Goal: Task Accomplishment & Management: Manage account settings

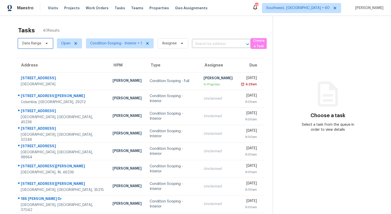
click at [42, 46] on span "Date Range" at bounding box center [35, 43] width 35 height 10
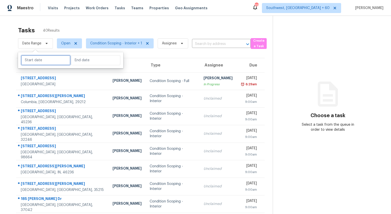
click at [42, 58] on input "text" at bounding box center [45, 60] width 49 height 10
select select "8"
select select "2025"
select select "9"
select select "2025"
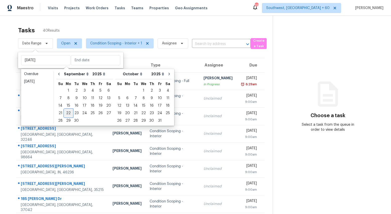
click at [66, 112] on div "22" at bounding box center [68, 113] width 8 height 7
type input "Mon, Sep 22"
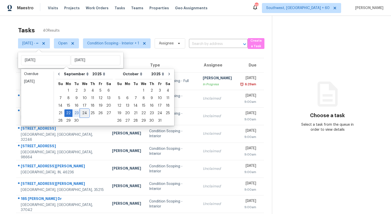
click at [84, 114] on div "24" at bounding box center [84, 113] width 8 height 7
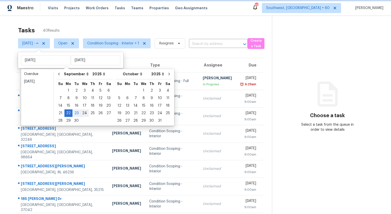
type input "Wed, Sep 24"
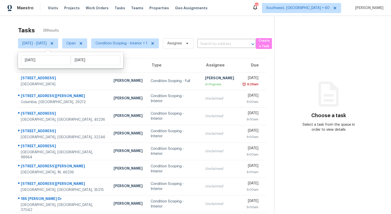
click at [97, 27] on div "Tasks 38 Results" at bounding box center [146, 30] width 256 height 13
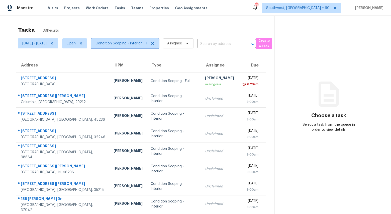
click at [127, 43] on span "Condition Scoping - Interior + 1" at bounding box center [122, 43] width 52 height 5
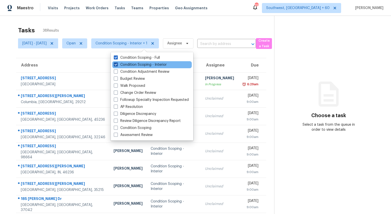
click at [127, 65] on label "Condition Scoping - Interior" at bounding box center [140, 64] width 53 height 5
click at [117, 65] on input "Condition Scoping - Interior" at bounding box center [115, 63] width 3 height 3
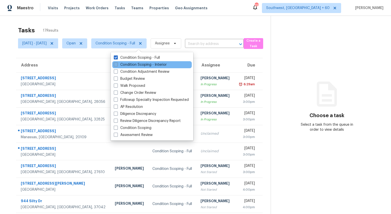
click at [127, 65] on label "Condition Scoping - Interior" at bounding box center [140, 64] width 53 height 5
click at [117, 65] on input "Condition Scoping - Interior" at bounding box center [115, 63] width 3 height 3
checkbox input "true"
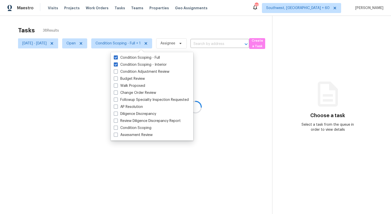
click at [119, 28] on div "Tasks 38 Results" at bounding box center [145, 30] width 254 height 13
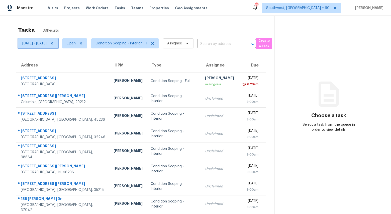
click at [47, 44] on span "[DATE] - [DATE]" at bounding box center [34, 43] width 24 height 5
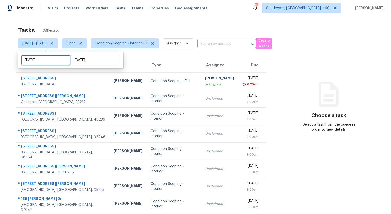
click at [54, 61] on input "[DATE]" at bounding box center [45, 60] width 49 height 10
select select "8"
select select "2025"
select select "9"
select select "2025"
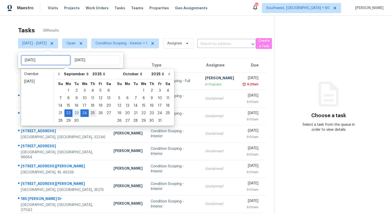
type input "[DATE]"
click at [91, 113] on div "25" at bounding box center [93, 113] width 8 height 7
type input "[DATE]"
type input "Wed, Sep 24"
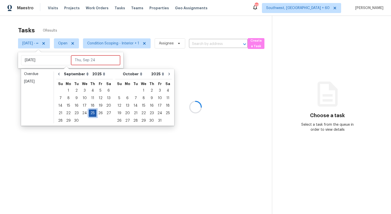
click at [91, 113] on div "25" at bounding box center [93, 113] width 8 height 7
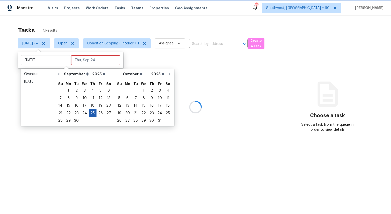
type input "[DATE]"
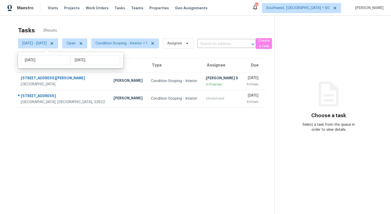
click at [98, 27] on div "Tasks 2 Results" at bounding box center [146, 30] width 256 height 13
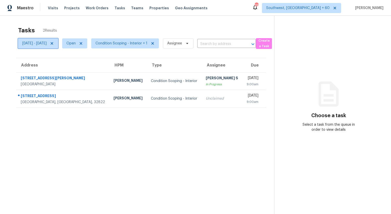
click at [47, 45] on span "Thu, Sep 25 - Thu, Sep 25" at bounding box center [34, 43] width 24 height 5
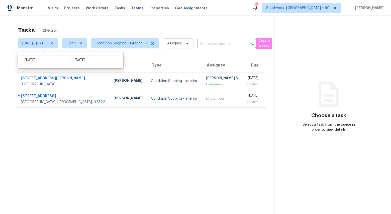
click at [127, 28] on div "Tasks 2 Results" at bounding box center [146, 30] width 256 height 13
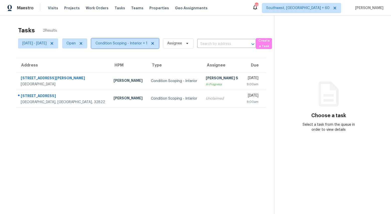
click at [134, 44] on span "Condition Scoping - Interior + 1" at bounding box center [122, 43] width 52 height 5
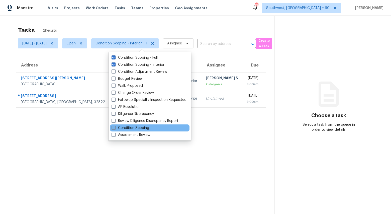
click at [129, 129] on label "Condition Scoping" at bounding box center [131, 127] width 38 height 5
click at [115, 129] on input "Condition Scoping" at bounding box center [113, 126] width 3 height 3
checkbox input "true"
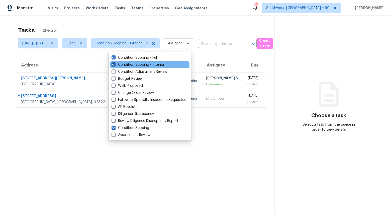
click at [128, 64] on label "Condition Scoping - Interior" at bounding box center [138, 64] width 53 height 5
click at [115, 64] on input "Condition Scoping - Interior" at bounding box center [113, 63] width 3 height 3
checkbox input "false"
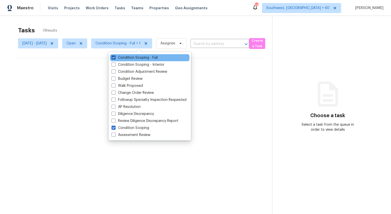
click at [125, 56] on label "Condition Scoping - Full" at bounding box center [135, 57] width 46 height 5
click at [115, 56] on input "Condition Scoping - Full" at bounding box center [113, 56] width 3 height 3
checkbox input "false"
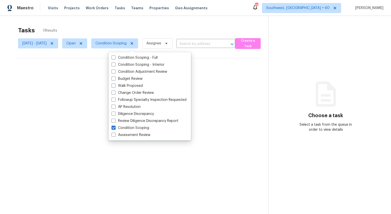
click at [93, 22] on div "Tasks 0 Results Thu, Sep 25 - Thu, Sep 25 Open Condition Scoping Assignee ​ Cre…" at bounding box center [195, 123] width 391 height 214
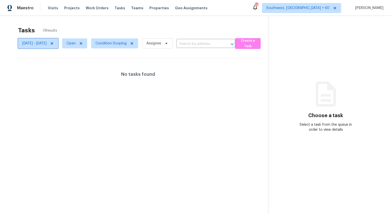
click at [53, 44] on icon at bounding box center [52, 43] width 3 height 3
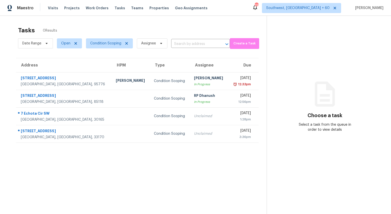
click at [80, 28] on div "Tasks 0 Results" at bounding box center [142, 30] width 249 height 13
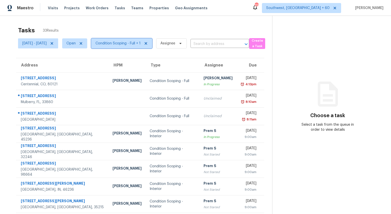
click at [125, 42] on span "Condition Scoping - Full + 1" at bounding box center [118, 43] width 45 height 5
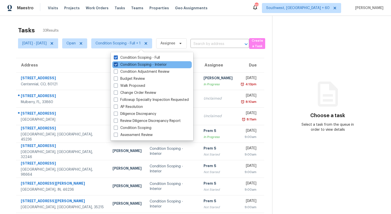
click at [123, 64] on label "Condition Scoping - Interior" at bounding box center [140, 64] width 53 height 5
click at [117, 64] on input "Condition Scoping - Interior" at bounding box center [115, 63] width 3 height 3
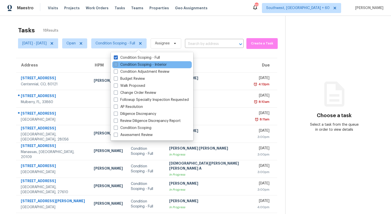
click at [118, 66] on label "Condition Scoping - Interior" at bounding box center [140, 64] width 53 height 5
click at [117, 65] on input "Condition Scoping - Interior" at bounding box center [115, 63] width 3 height 3
checkbox input "true"
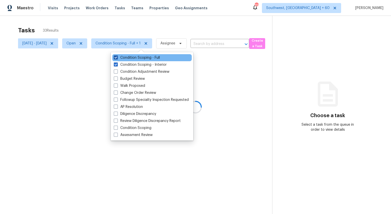
click at [129, 59] on label "Condition Scoping - Full" at bounding box center [137, 57] width 46 height 5
click at [117, 58] on input "Condition Scoping - Full" at bounding box center [115, 56] width 3 height 3
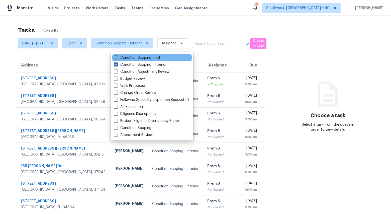
click at [133, 57] on label "Condition Scoping - Full" at bounding box center [137, 57] width 46 height 5
click at [117, 57] on input "Condition Scoping - Full" at bounding box center [115, 56] width 3 height 3
checkbox input "true"
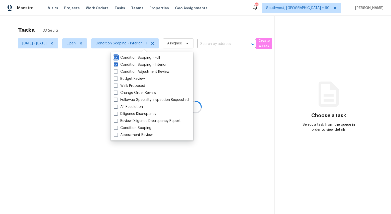
click at [121, 19] on div at bounding box center [195, 107] width 391 height 214
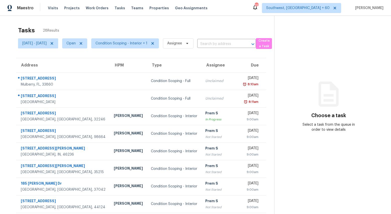
click at [128, 32] on div "Tasks 28 Results" at bounding box center [146, 30] width 256 height 13
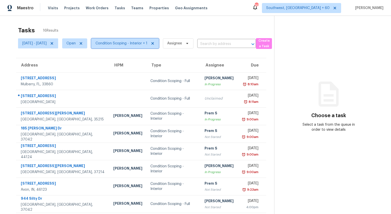
click at [144, 46] on span "Condition Scoping - Interior + 1" at bounding box center [125, 43] width 68 height 10
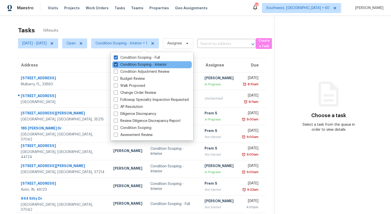
click at [142, 63] on label "Condition Scoping - Interior" at bounding box center [140, 64] width 53 height 5
click at [117, 63] on input "Condition Scoping - Interior" at bounding box center [115, 63] width 3 height 3
checkbox input "false"
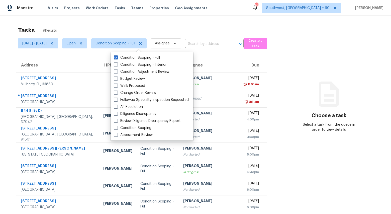
click at [134, 25] on div "Tasks 9 Results" at bounding box center [146, 30] width 257 height 13
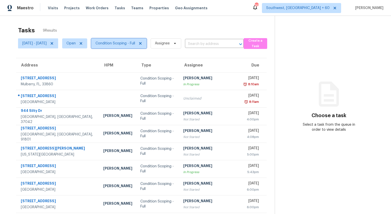
click at [135, 45] on span "Condition Scoping - Full" at bounding box center [116, 43] width 40 height 5
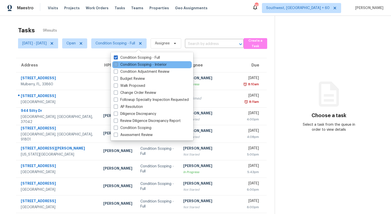
click at [138, 65] on label "Condition Scoping - Interior" at bounding box center [140, 64] width 53 height 5
click at [117, 65] on input "Condition Scoping - Interior" at bounding box center [115, 63] width 3 height 3
checkbox input "true"
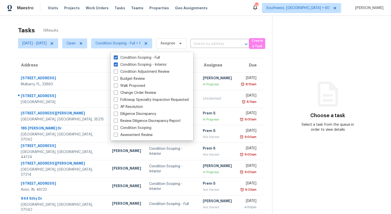
click at [108, 26] on div "Tasks 16 Results" at bounding box center [145, 30] width 254 height 13
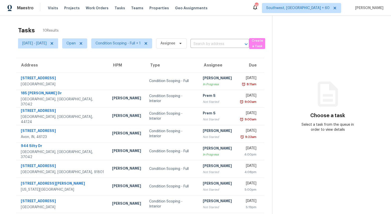
click at [98, 26] on div "Tasks 10 Results" at bounding box center [145, 30] width 254 height 13
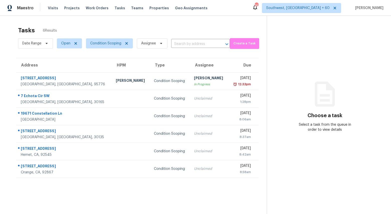
click at [171, 28] on div "Tasks 6 Results" at bounding box center [142, 30] width 249 height 13
